Goal: Transaction & Acquisition: Purchase product/service

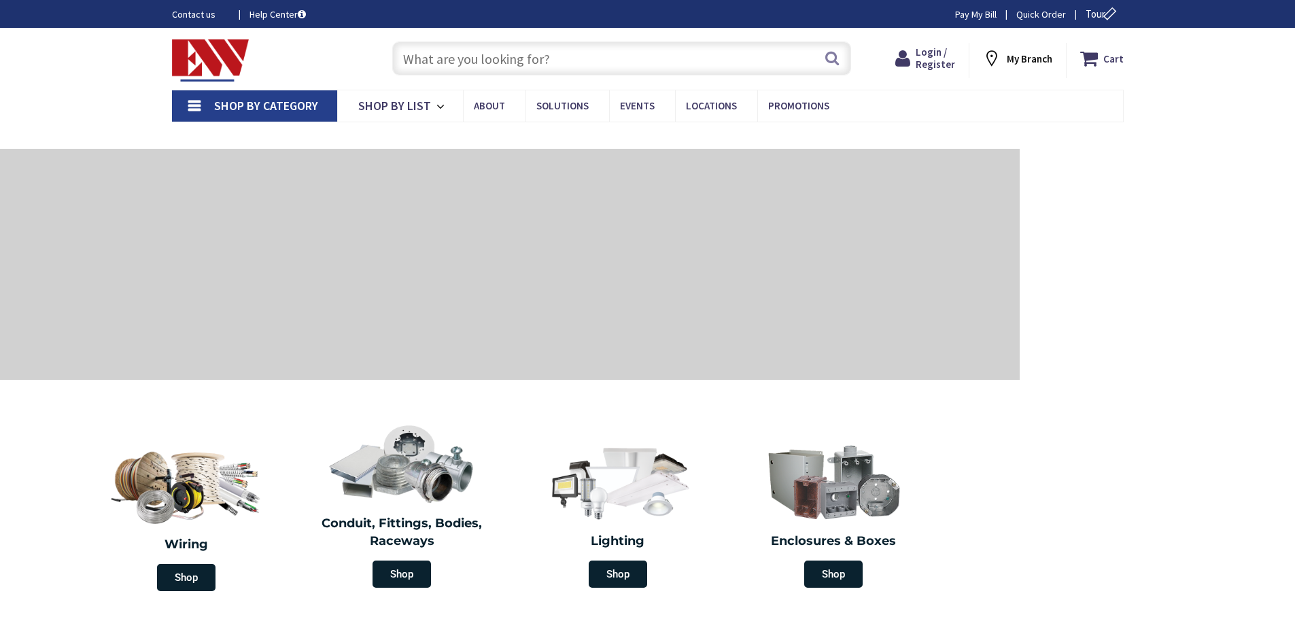
type input "[GEOGRAPHIC_DATA], [GEOGRAPHIC_DATA]"
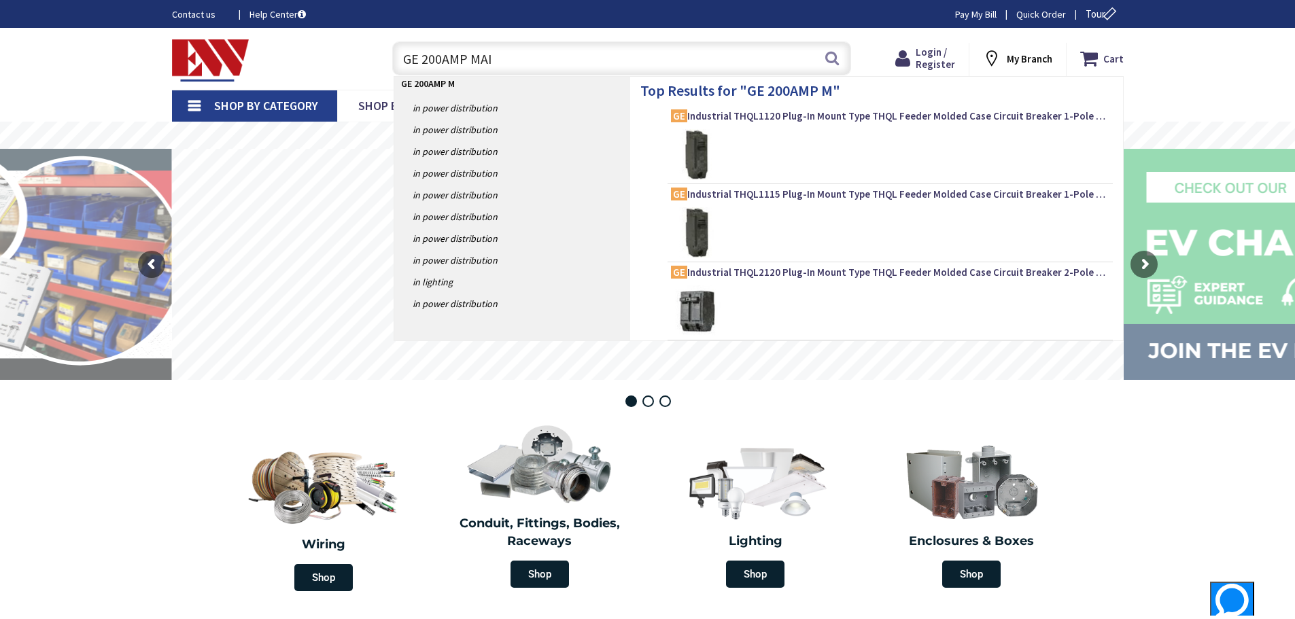
type input "GE 200AMP MAIN"
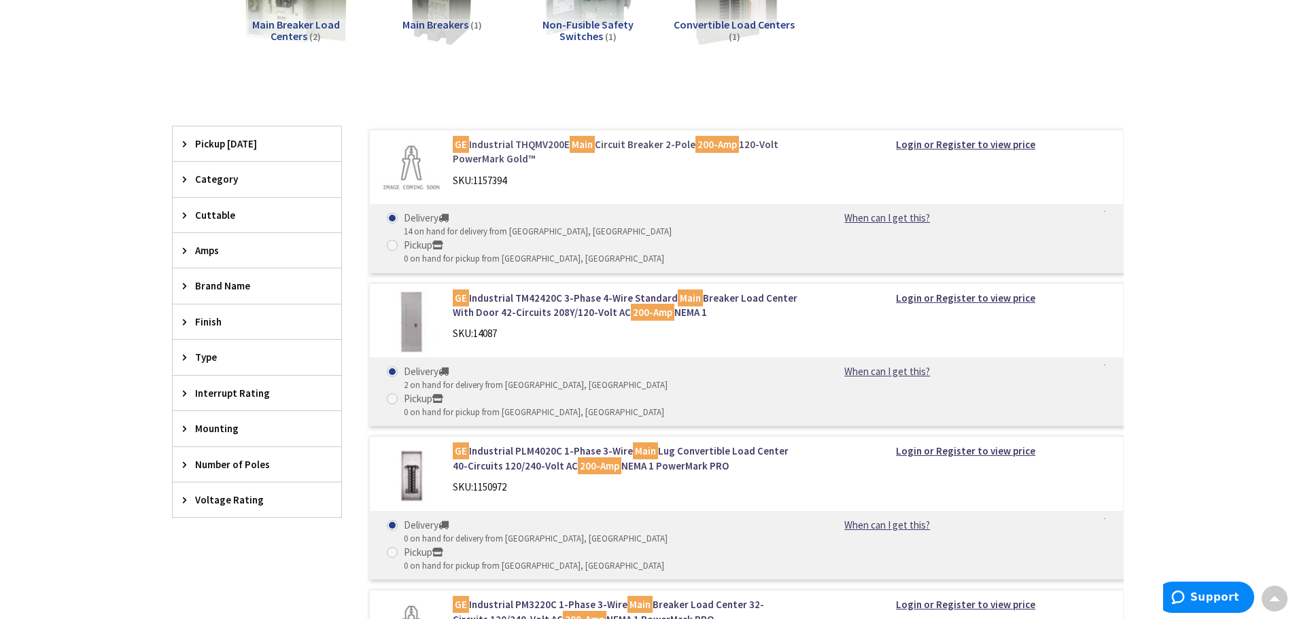
click at [628, 146] on link "GE Industrial THQMV200E Main Circuit Breaker 2-Pole 200-Amp 120-Volt PowerMark …" at bounding box center [626, 151] width 346 height 29
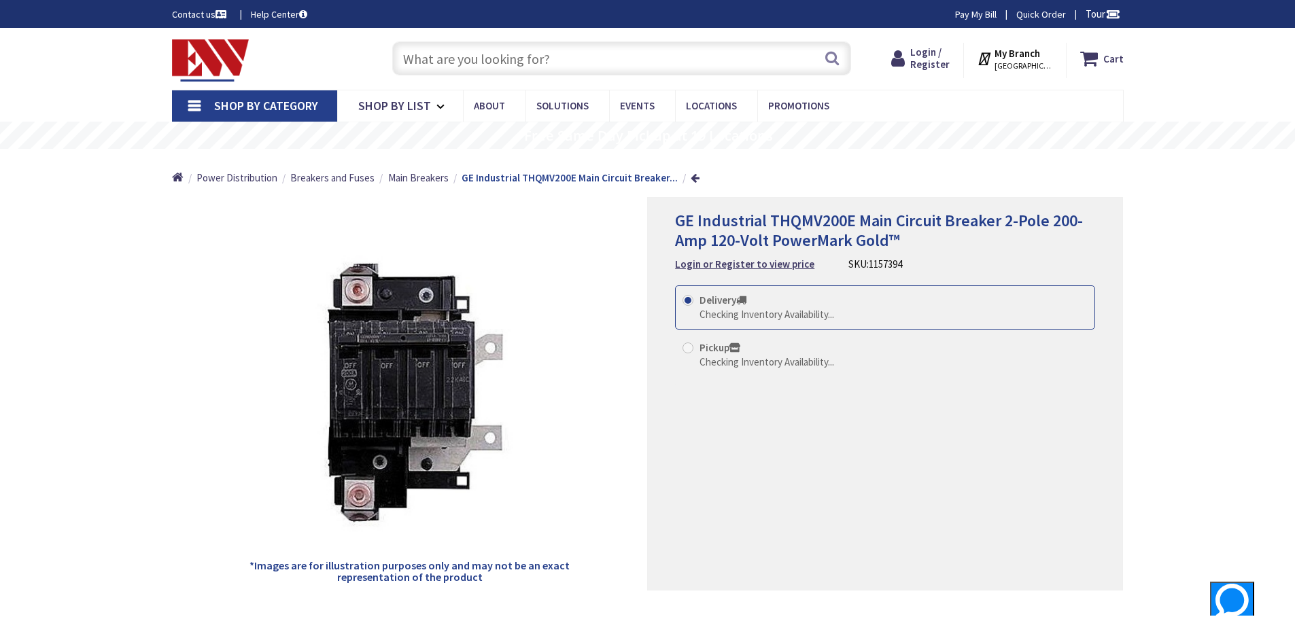
click at [442, 61] on input "text" at bounding box center [621, 58] width 459 height 34
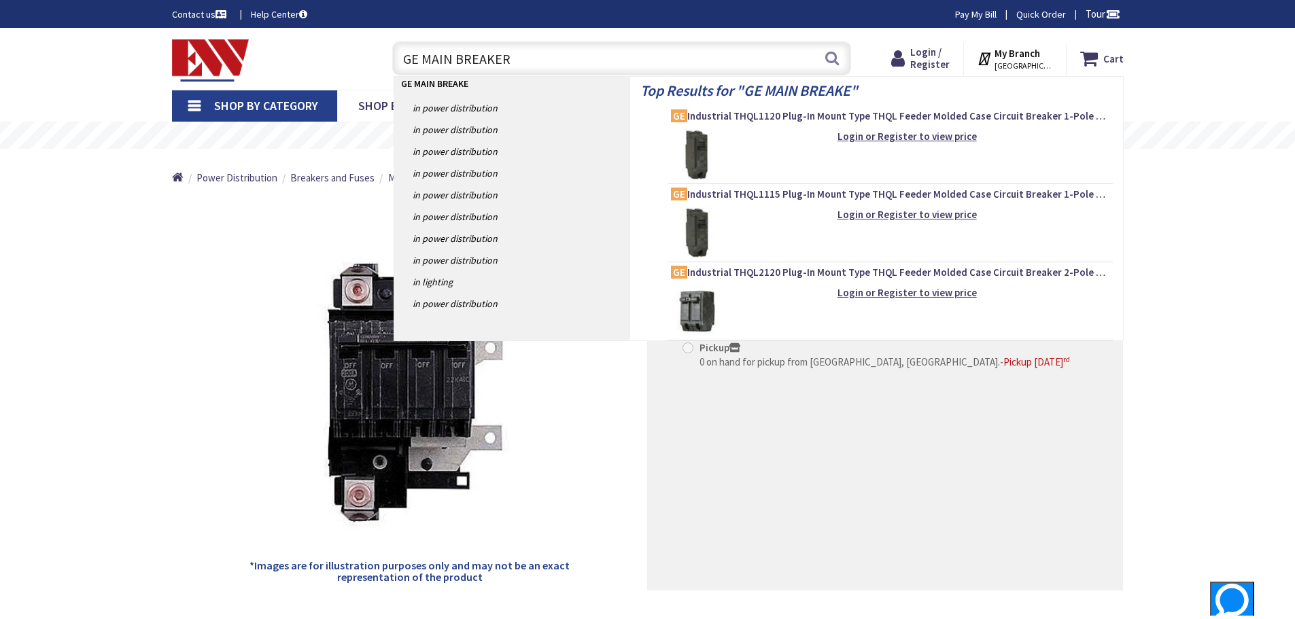
type input "GE MAIN BREAKER"
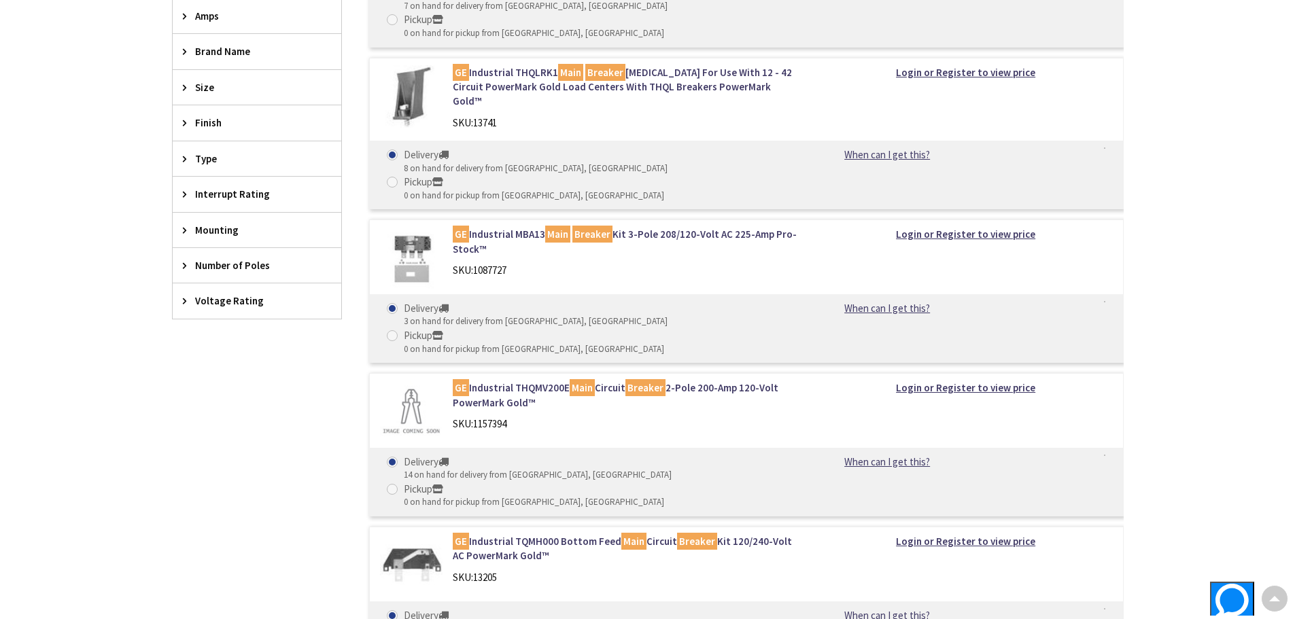
scroll to position [544, 0]
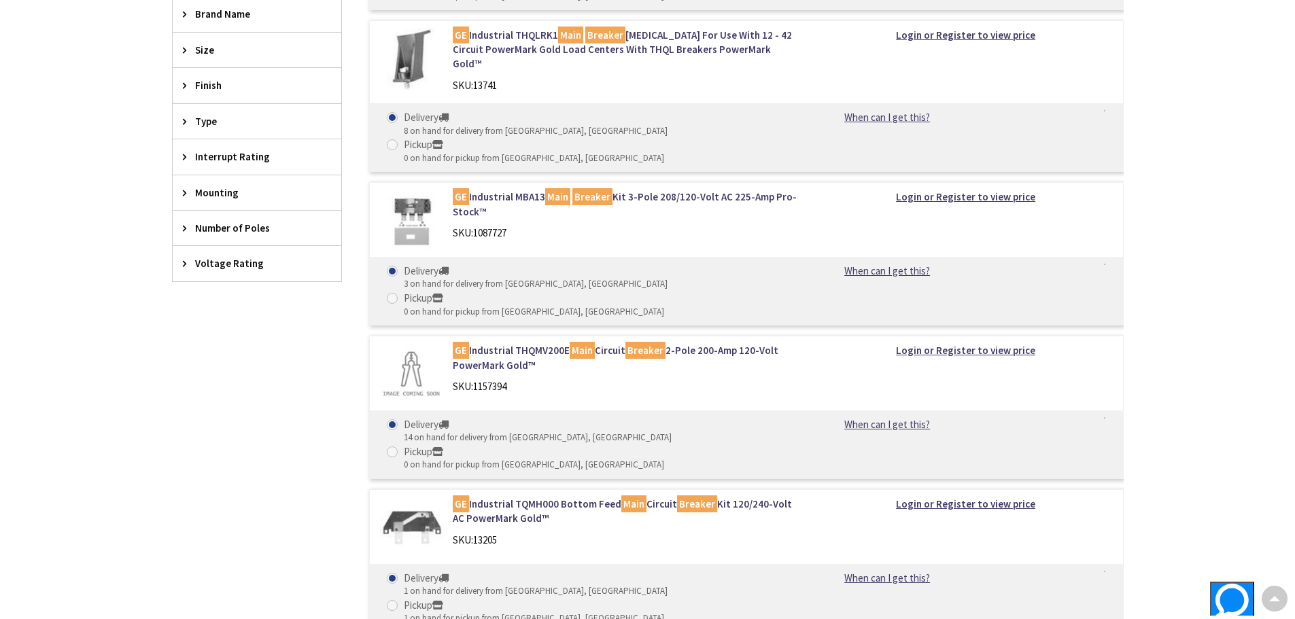
click at [1201, 254] on div "Skip to Content Toggle Nav Search Cart My Cart Close" at bounding box center [647, 617] width 1295 height 2267
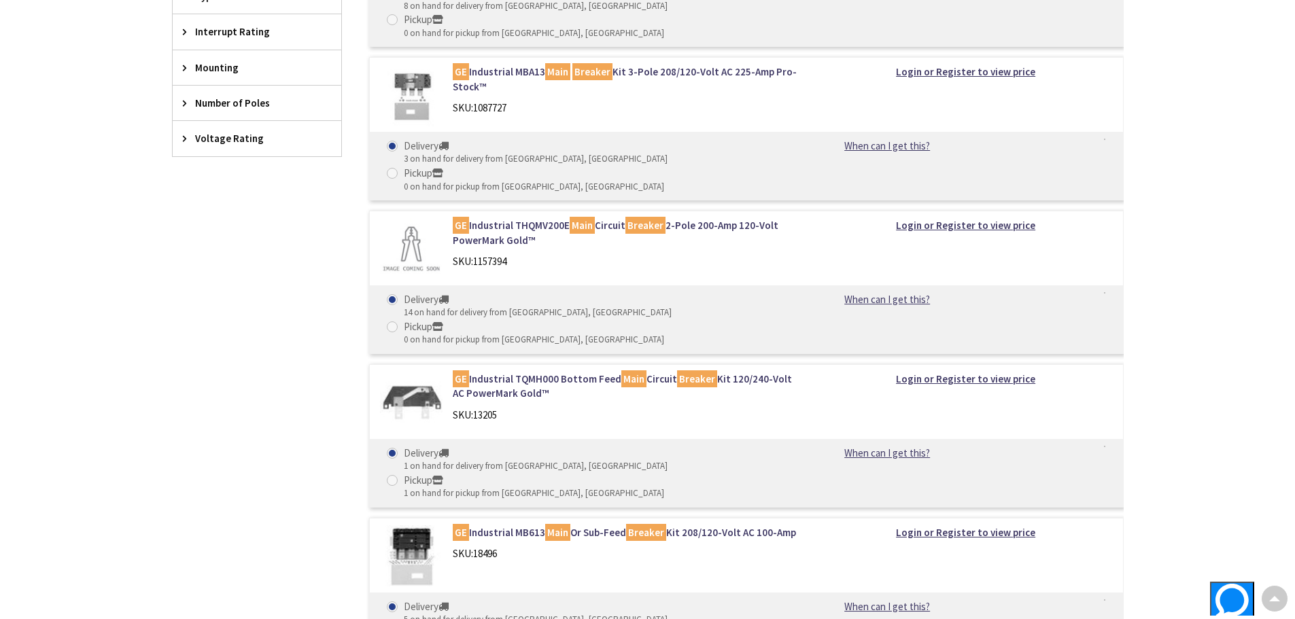
scroll to position [680, 0]
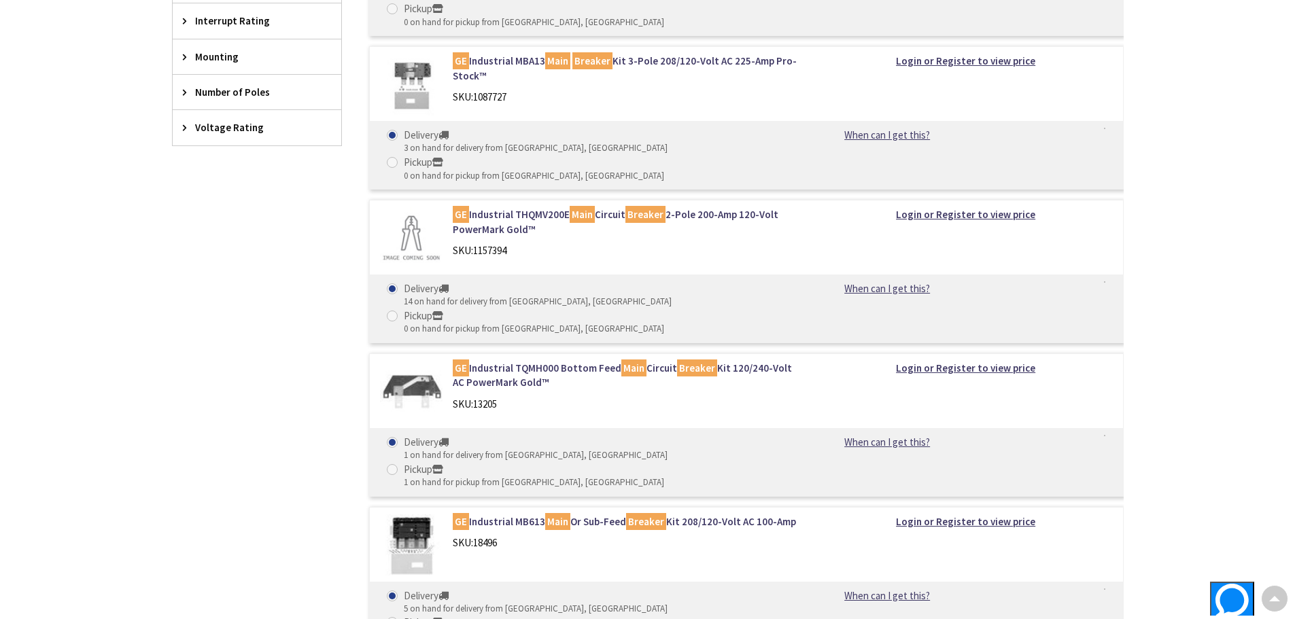
click at [1215, 251] on div "Skip to Content Toggle Nav Search Cart My Cart Close" at bounding box center [647, 481] width 1295 height 2267
click at [1208, 288] on div "Skip to Content Toggle Nav Search Cart My Cart Close" at bounding box center [647, 481] width 1295 height 2267
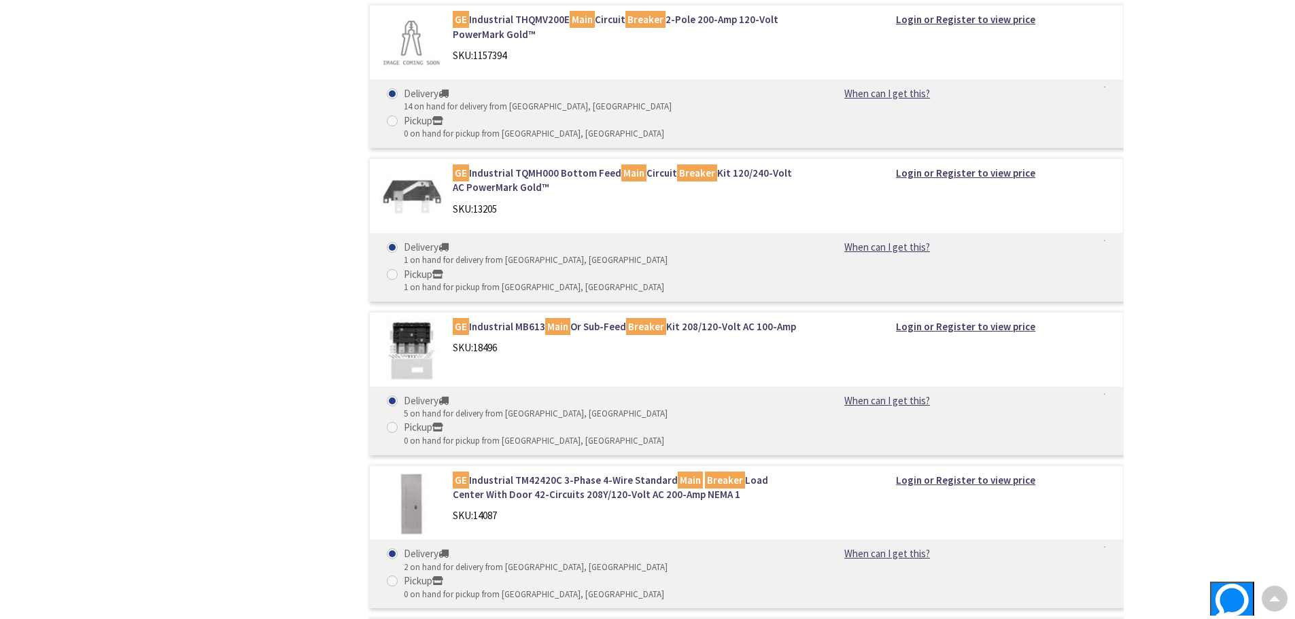
scroll to position [884, 0]
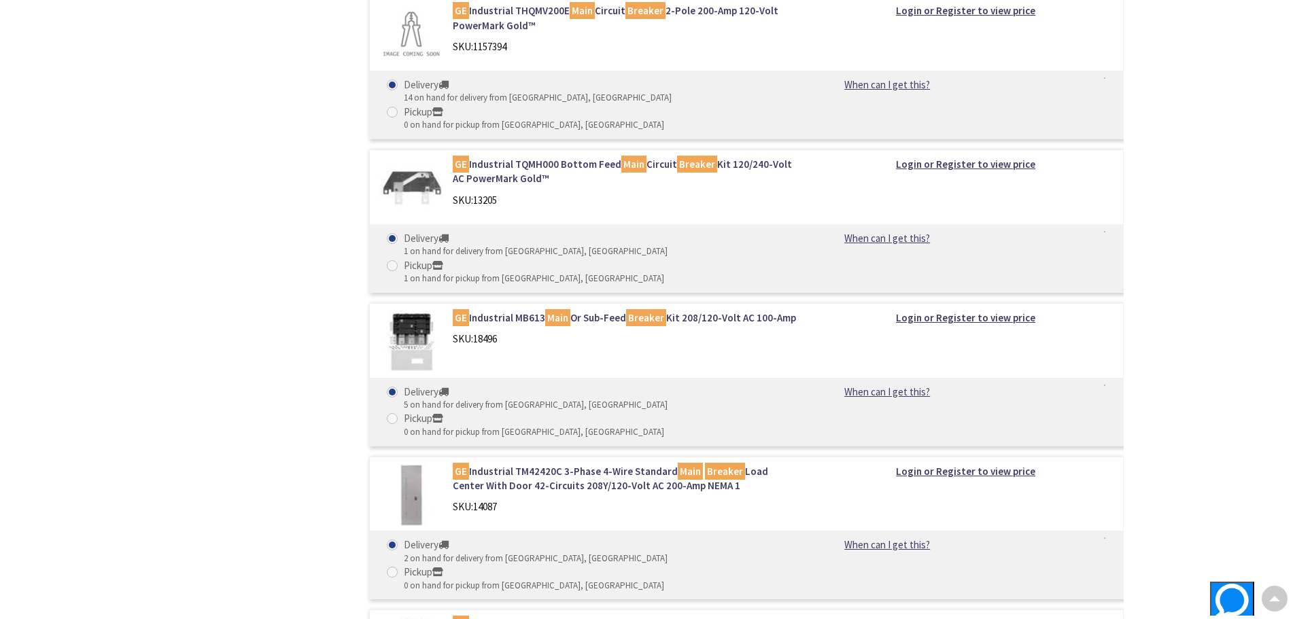
click at [1200, 320] on div "Skip to Content Toggle Nav Search Cart My Cart Close" at bounding box center [647, 277] width 1295 height 2267
click at [1182, 316] on div "Skip to Content Toggle Nav Search Cart My Cart Close" at bounding box center [647, 277] width 1295 height 2267
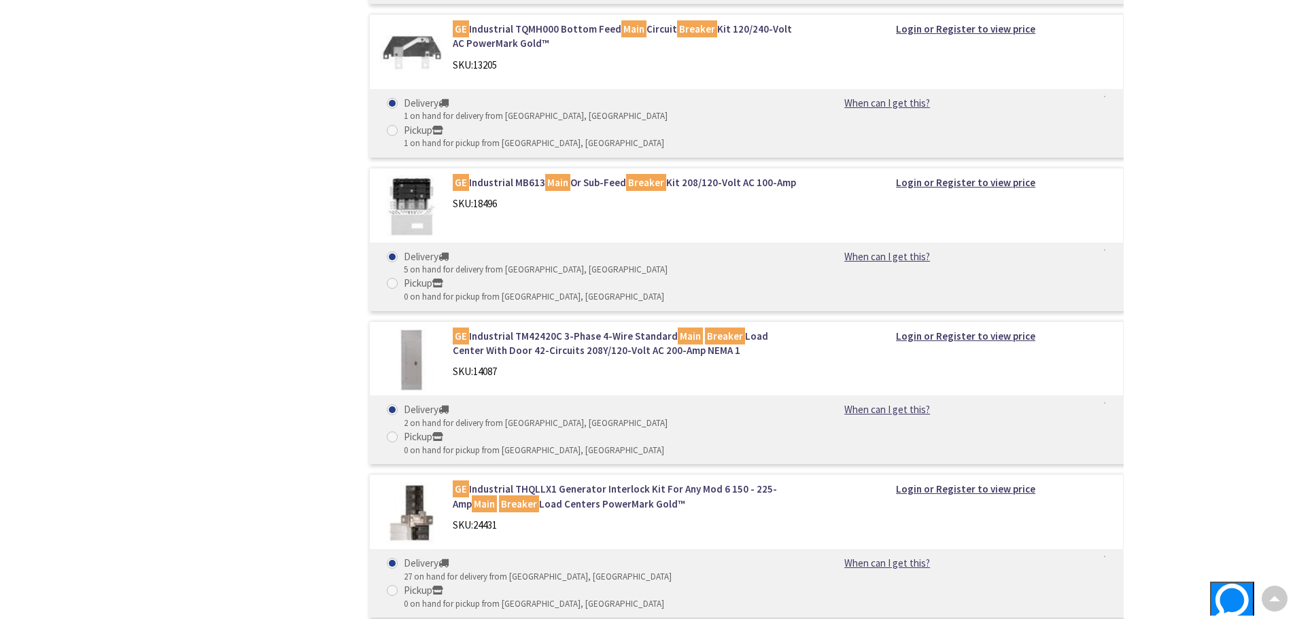
scroll to position [1020, 0]
drag, startPoint x: 1177, startPoint y: 315, endPoint x: 1189, endPoint y: 310, distance: 13.4
click at [1179, 315] on div "Skip to Content Toggle Nav Search Cart My Cart Close" at bounding box center [647, 141] width 1295 height 2267
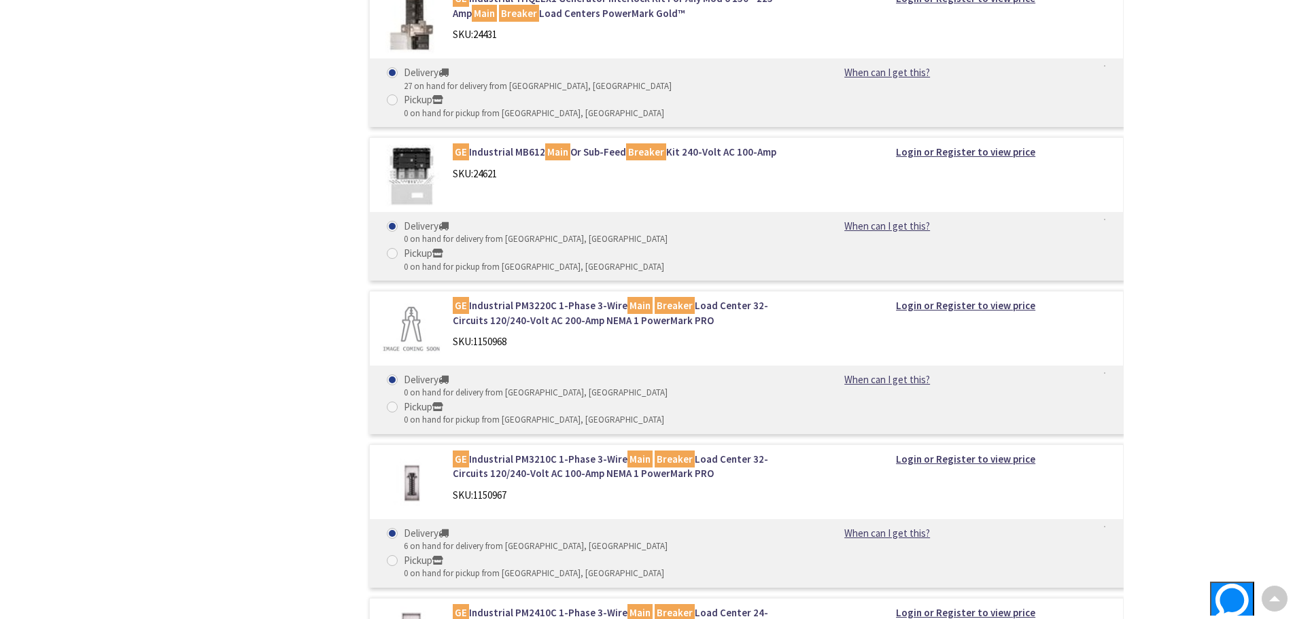
scroll to position [1632, 0]
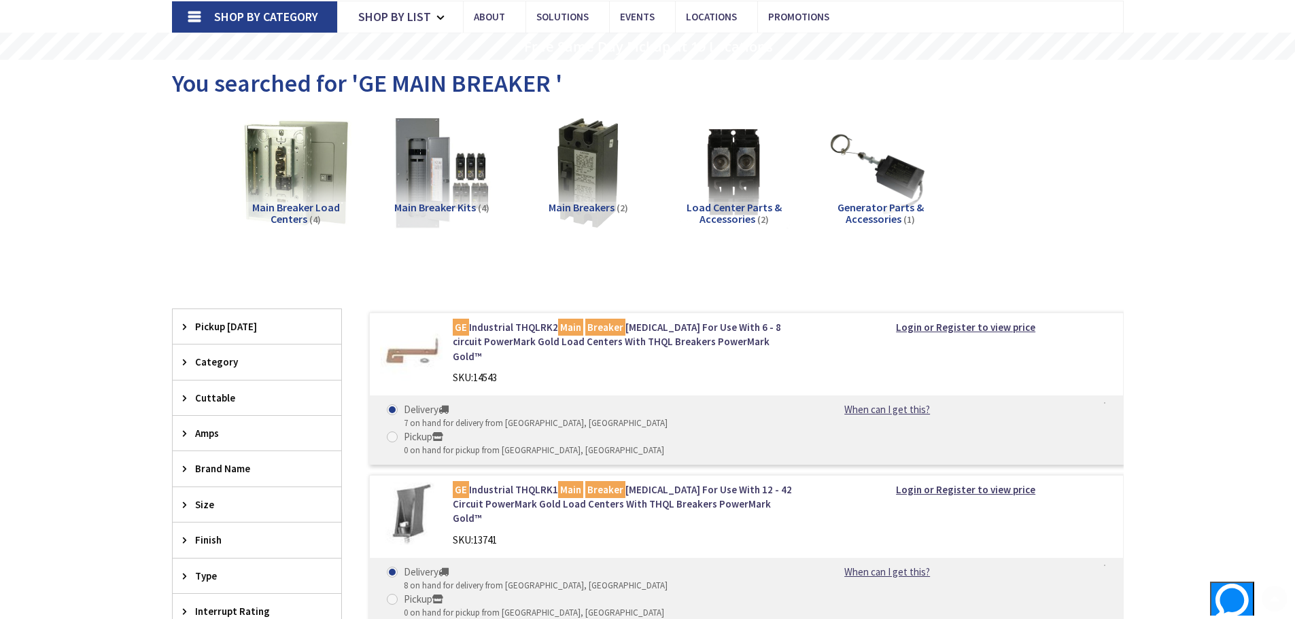
scroll to position [204, 0]
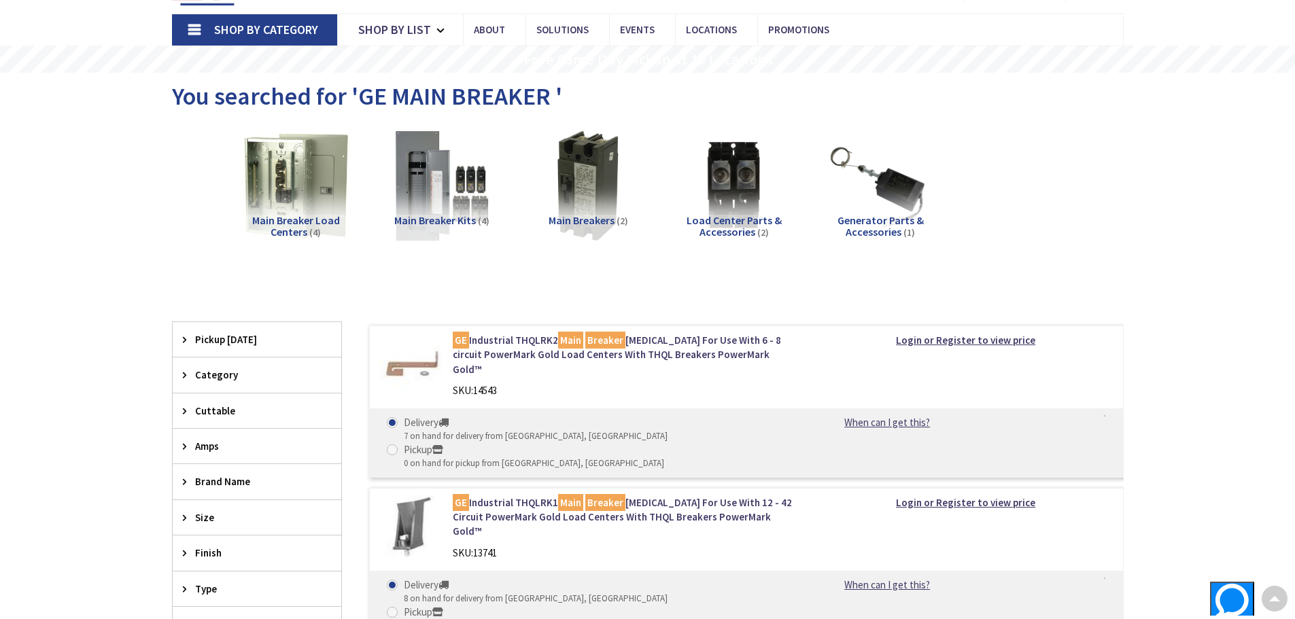
scroll to position [0, 0]
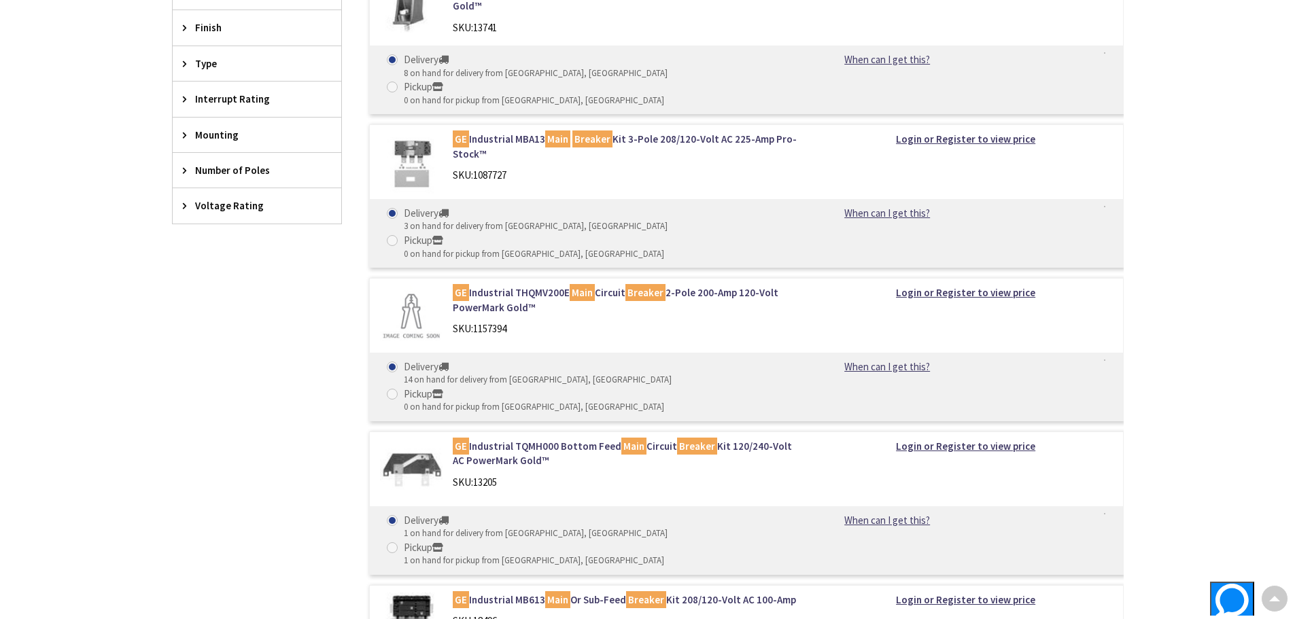
scroll to position [612, 0]
